Goal: Download file/media

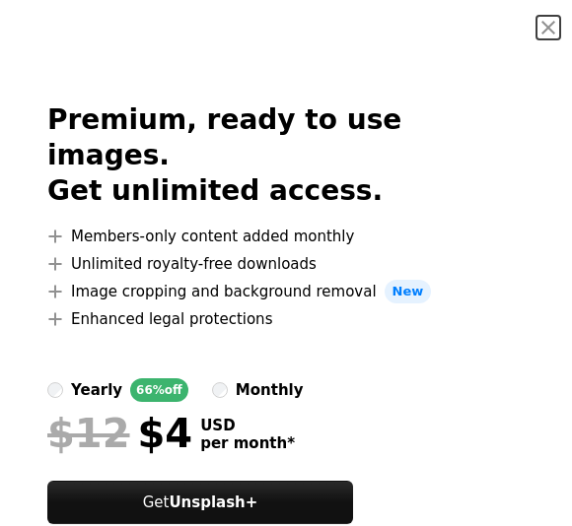
click at [548, 22] on button "An X shape" at bounding box center [548, 28] width 24 height 24
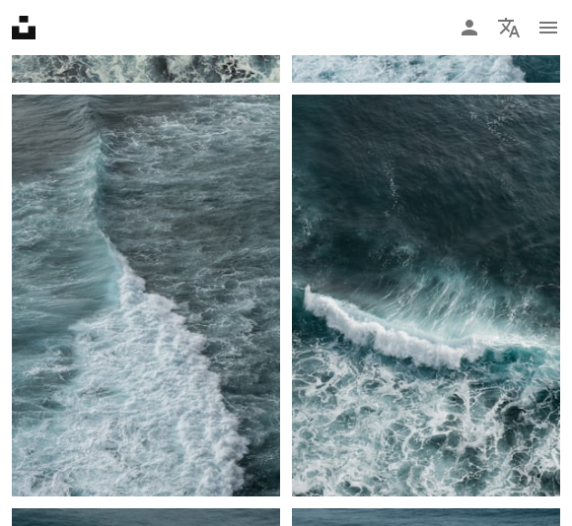
scroll to position [2313, 0]
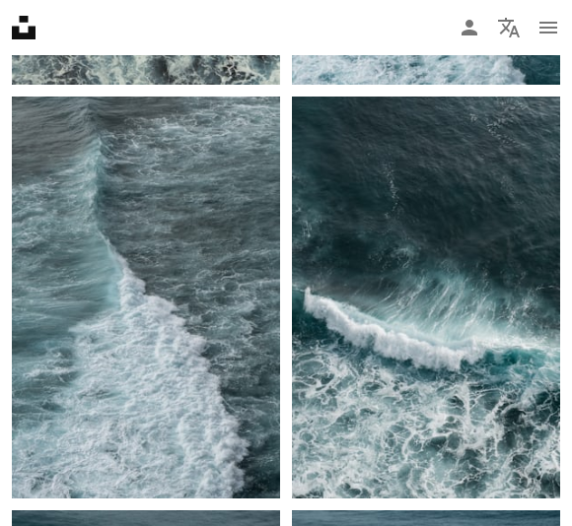
click at [498, 276] on img at bounding box center [426, 298] width 268 height 402
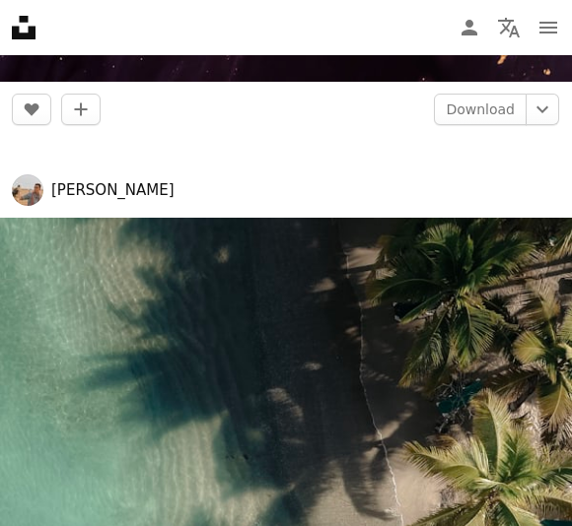
scroll to position [7248, 0]
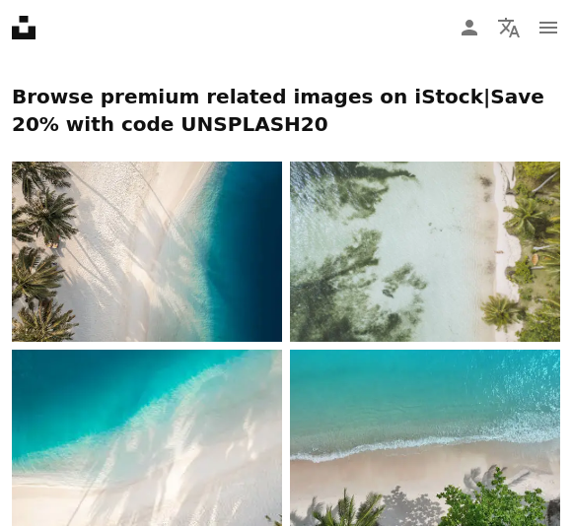
scroll to position [1621, 0]
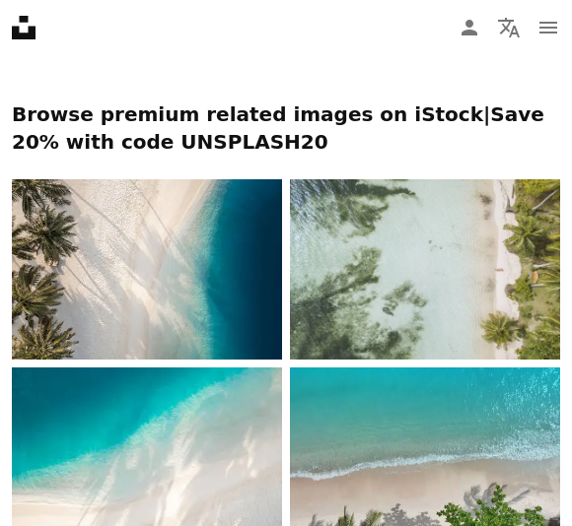
click at [211, 300] on img at bounding box center [147, 269] width 270 height 180
